Goal: Information Seeking & Learning: Learn about a topic

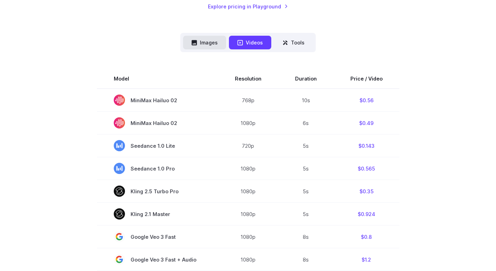
click at [205, 45] on button "Images" at bounding box center [204, 43] width 43 height 14
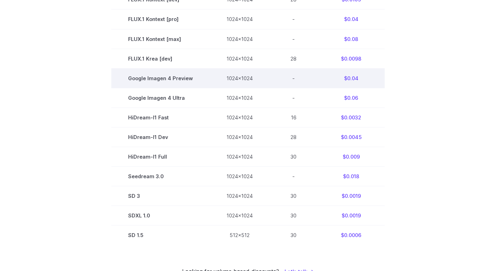
scroll to position [401, 0]
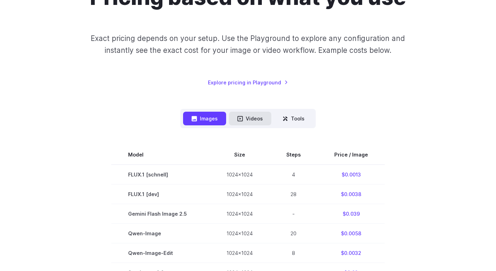
click at [238, 117] on icon at bounding box center [240, 118] width 5 height 5
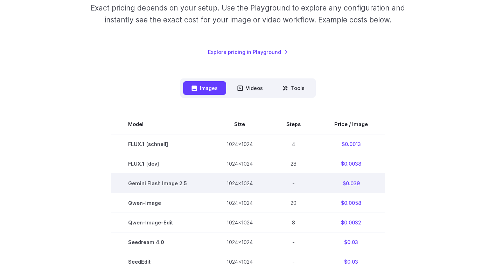
scroll to position [112, 0]
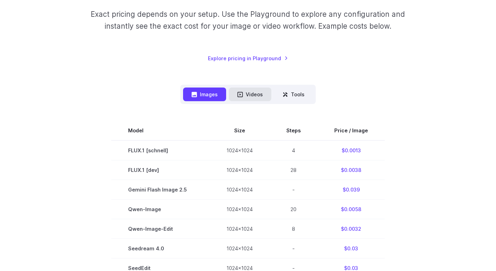
click at [251, 92] on button "Videos" at bounding box center [250, 95] width 42 height 14
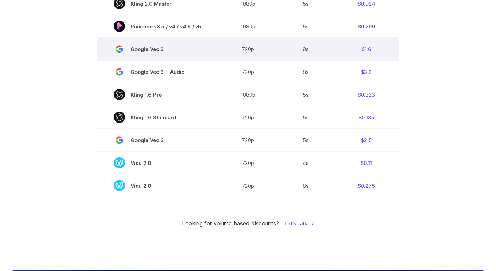
scroll to position [540, 0]
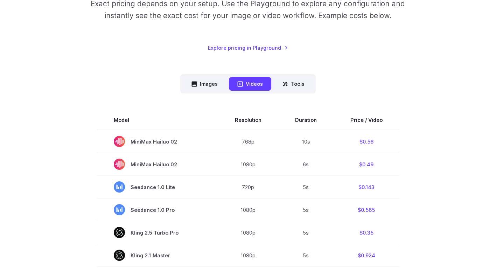
scroll to position [120, 0]
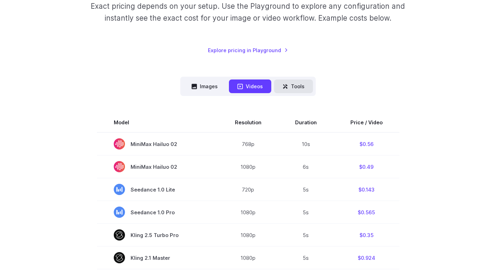
click at [307, 83] on button "Tools" at bounding box center [293, 87] width 39 height 14
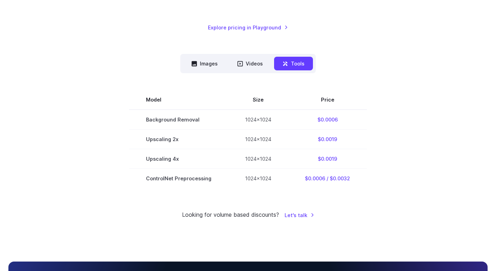
scroll to position [140, 0]
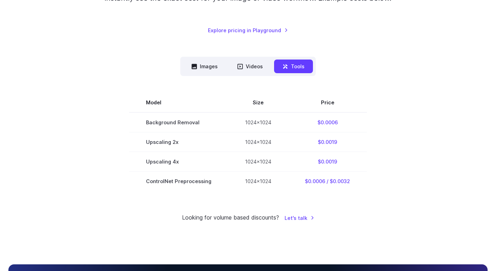
click at [452, 164] on section "Model Size Price Background Removal 1024x1024 $0.0006 Upscaling 2x 1024x1024 $0…" at bounding box center [248, 142] width 480 height 98
click at [430, 133] on section "Model Size Price Background Removal 1024x1024 $0.0006 Upscaling 2x 1024x1024 $0…" at bounding box center [248, 142] width 480 height 98
click at [425, 136] on section "Model Size Price Background Removal 1024x1024 $0.0006 Upscaling 2x 1024x1024 $0…" at bounding box center [248, 142] width 480 height 98
